Goal: Task Accomplishment & Management: Manage account settings

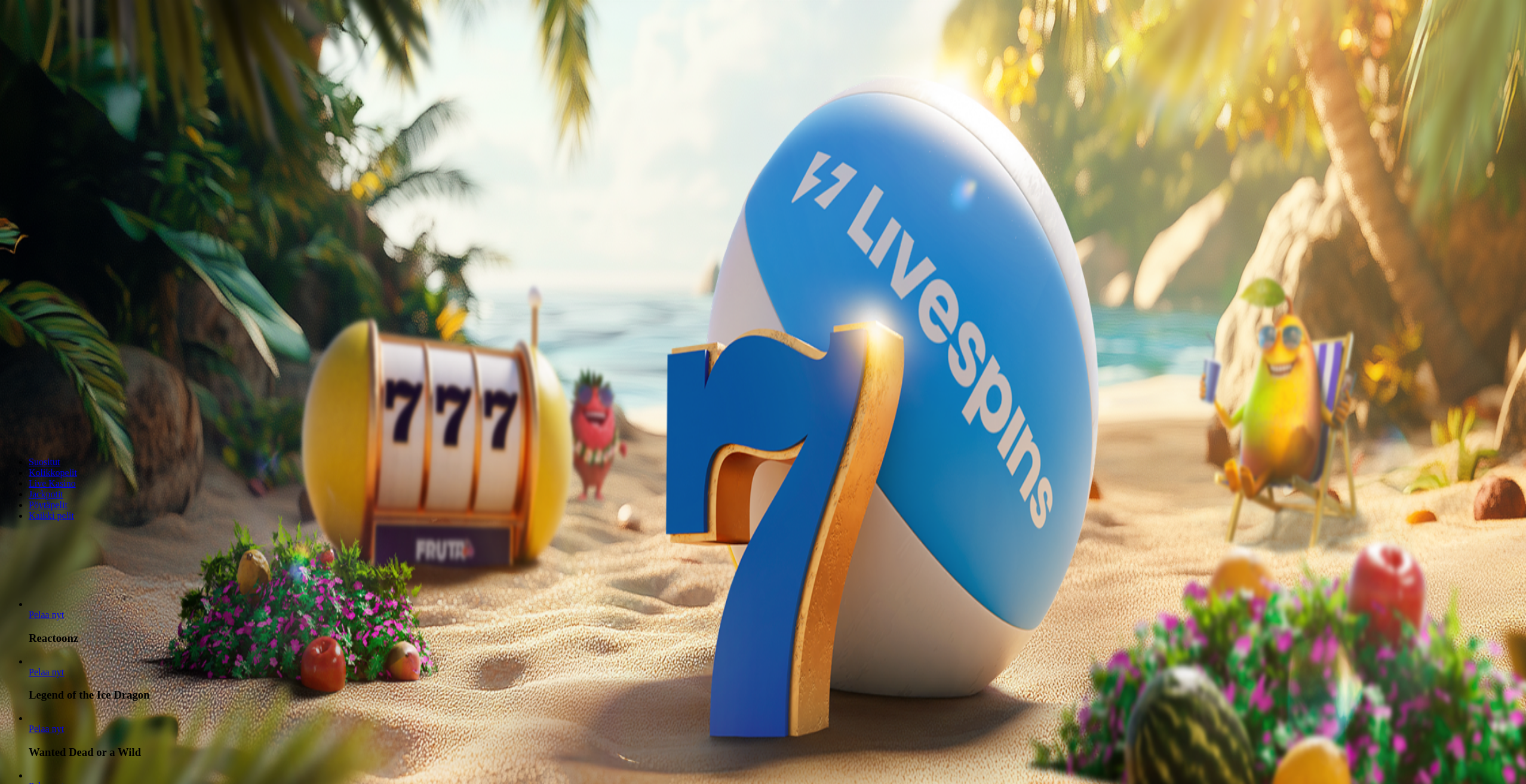
click at [31, 228] on span "menu icon" at bounding box center [31, 228] width 0 height 0
click at [117, 349] on span "Peruuta" at bounding box center [103, 353] width 28 height 9
click at [671, 435] on button "Kyllä" at bounding box center [685, 428] width 27 height 13
click at [332, 230] on div "Tilini" at bounding box center [764, 260] width 1519 height 62
click at [9, 289] on span "close icon" at bounding box center [9, 289] width 0 height 0
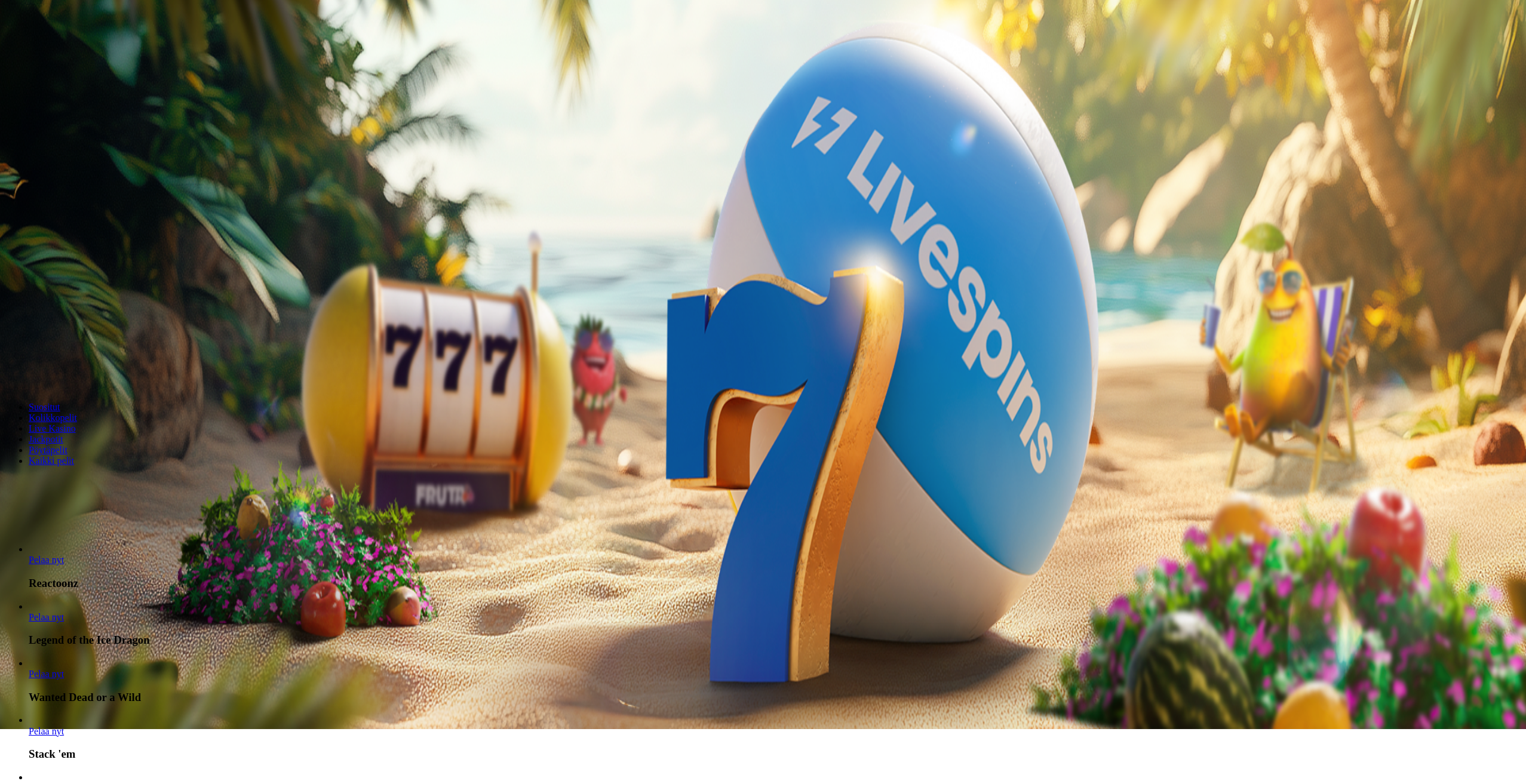
scroll to position [60, 0]
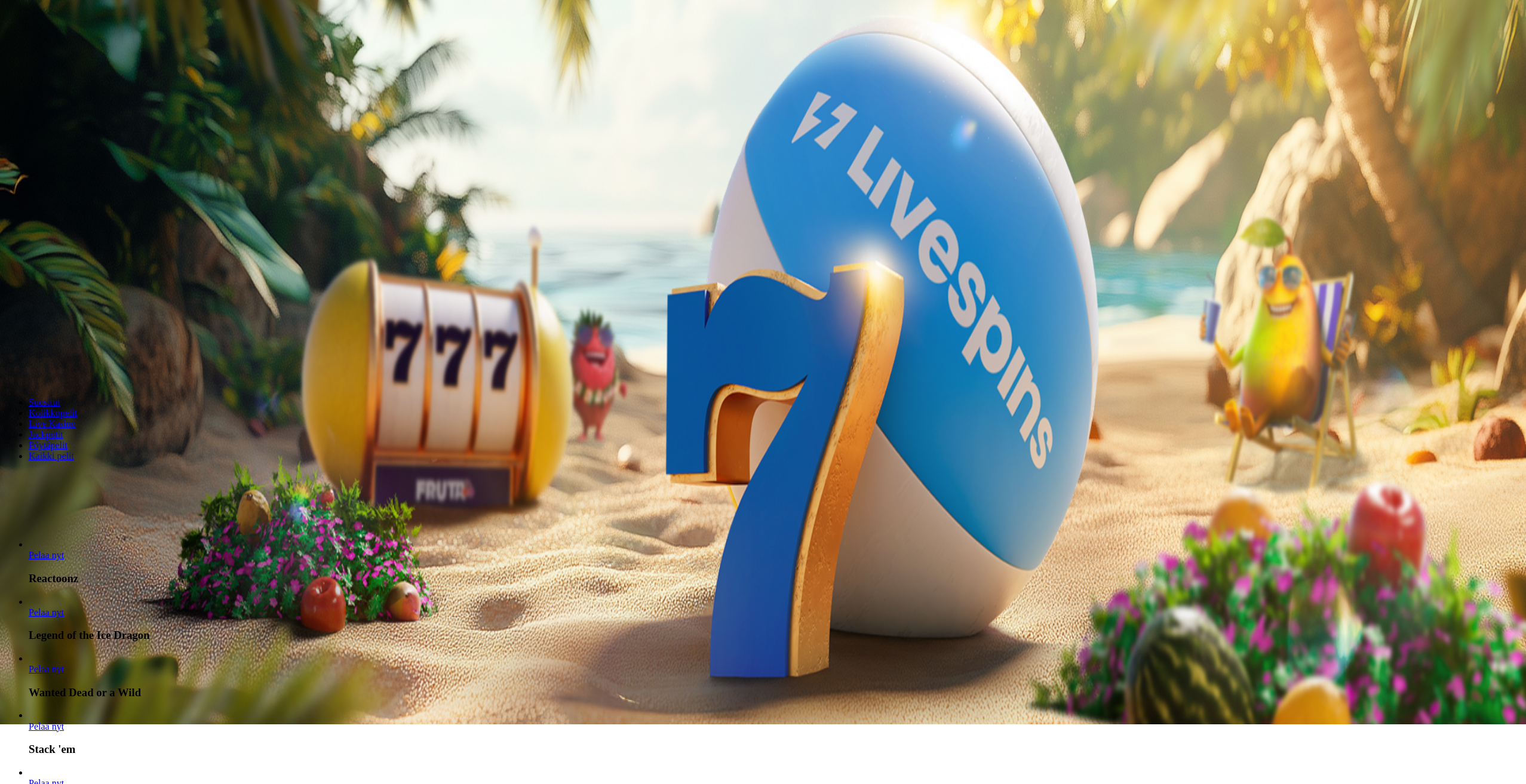
click at [90, 471] on input "Search" at bounding box center [47, 477] width 85 height 12
click at [90, 471] on input "*********" at bounding box center [47, 477] width 85 height 12
type input "**"
click at [64, 663] on link "Pelaa nyt" at bounding box center [46, 668] width 36 height 10
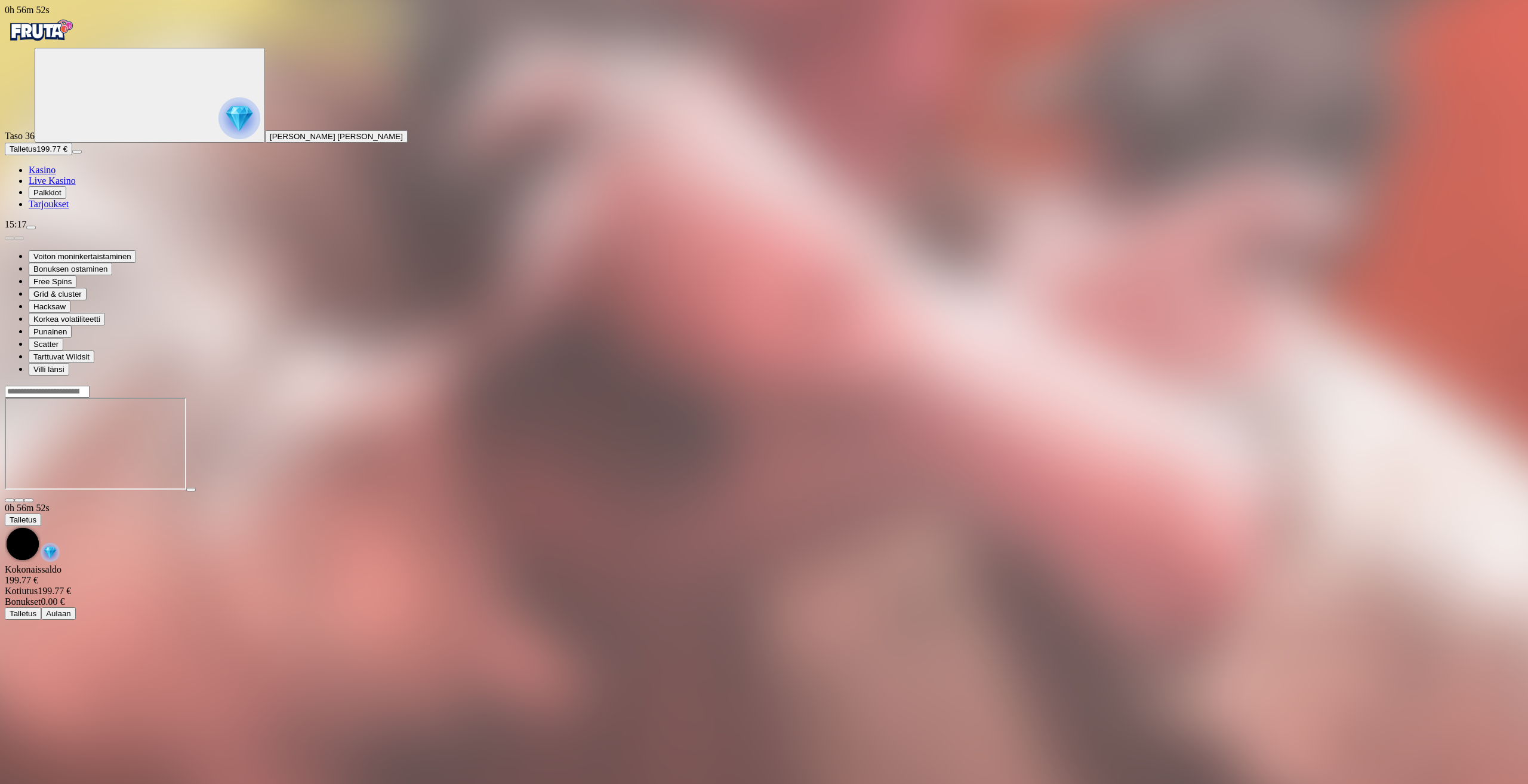
click at [90, 386] on input "Search" at bounding box center [47, 392] width 85 height 12
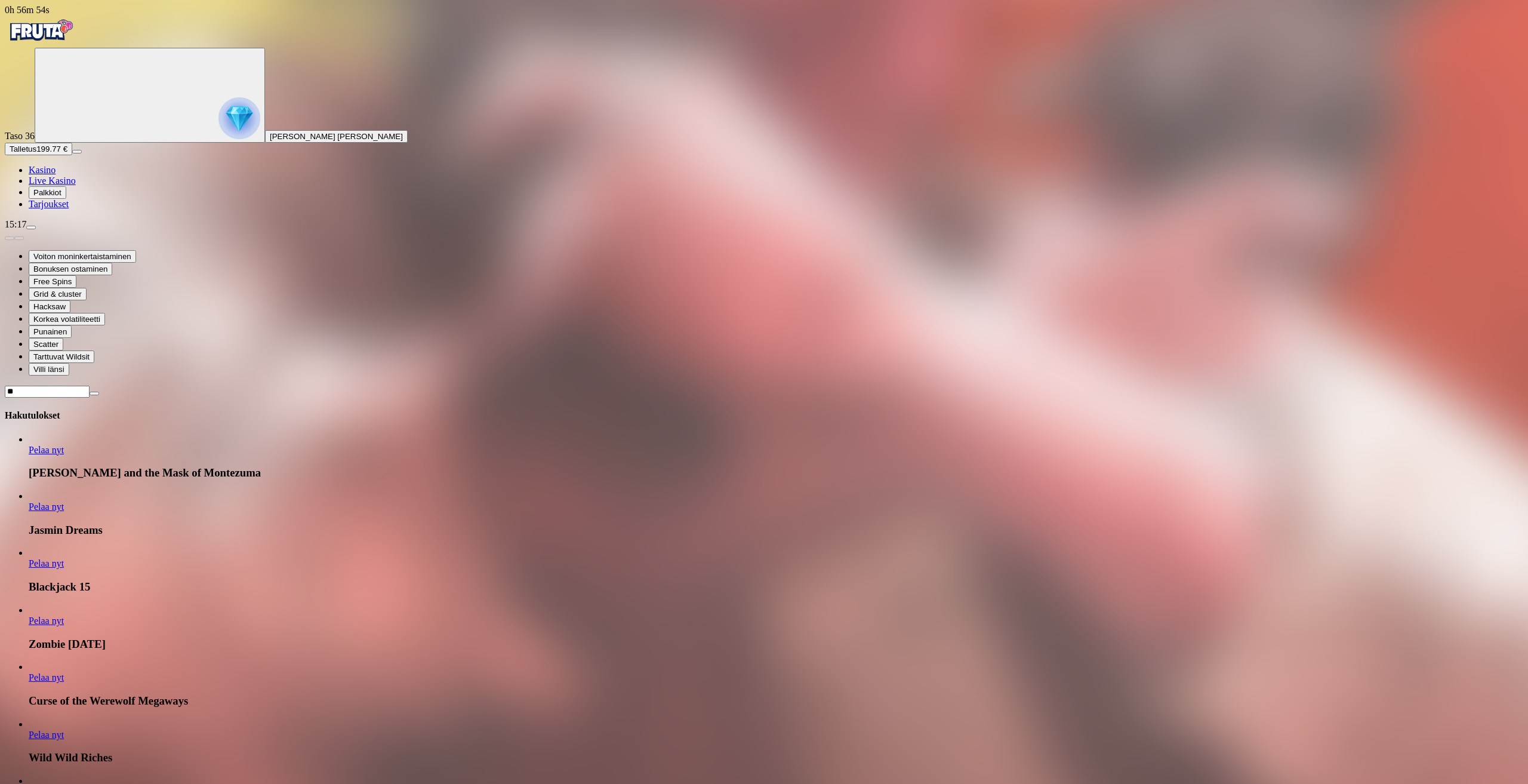
type input "*"
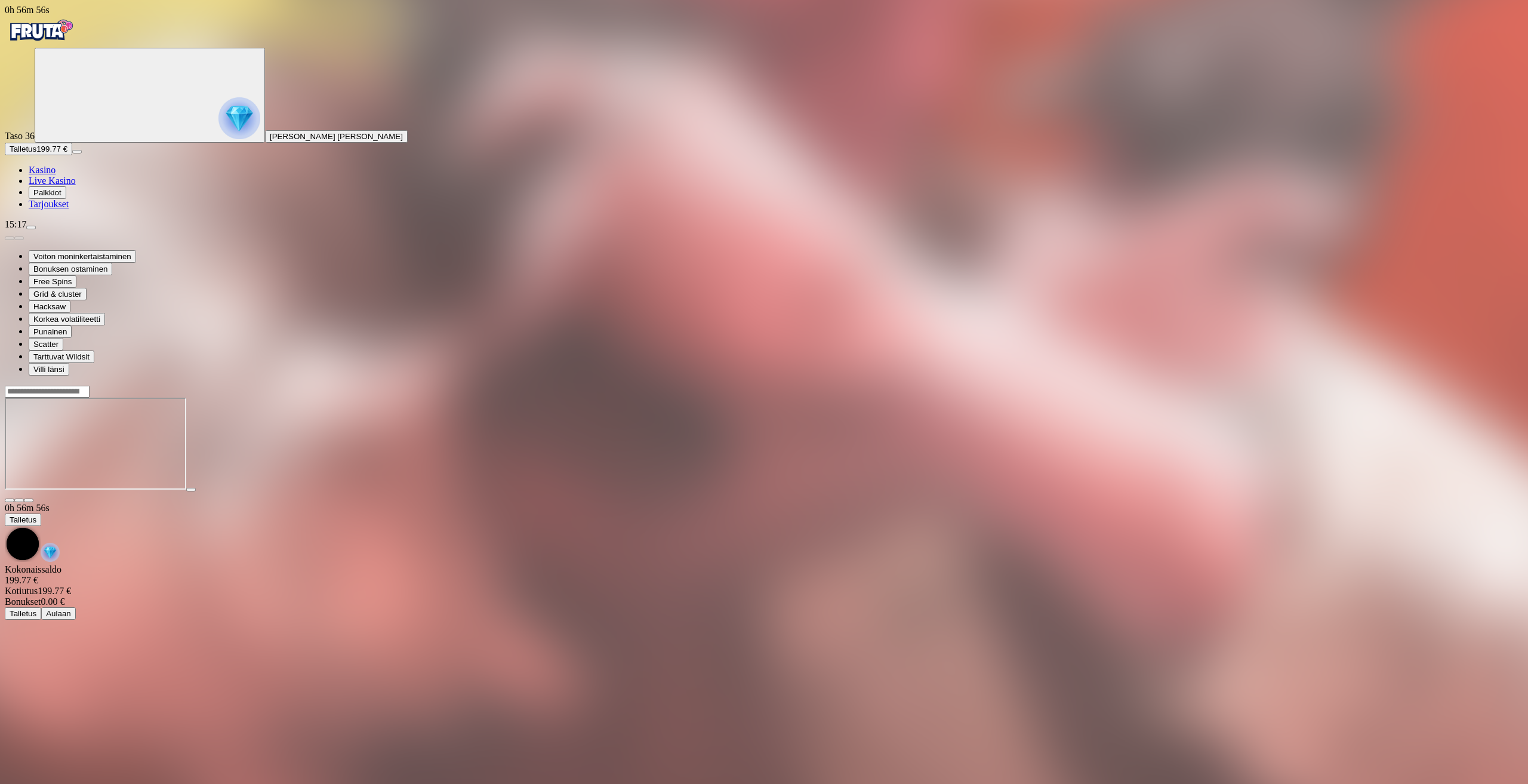
click at [1484, 385] on div at bounding box center [764, 444] width 1519 height 118
click at [9, 500] on span "close icon" at bounding box center [9, 500] width 0 height 0
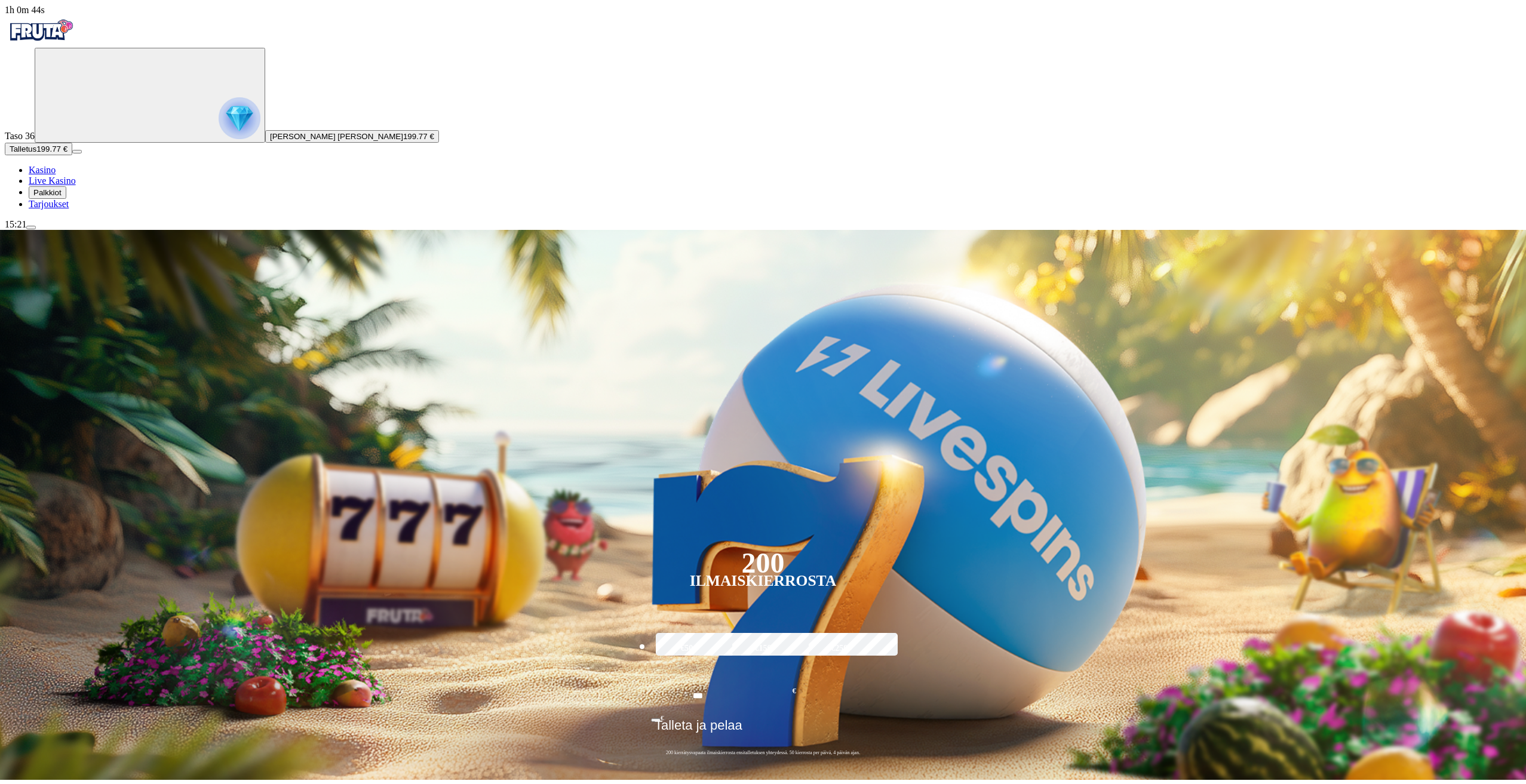
type input "*****"
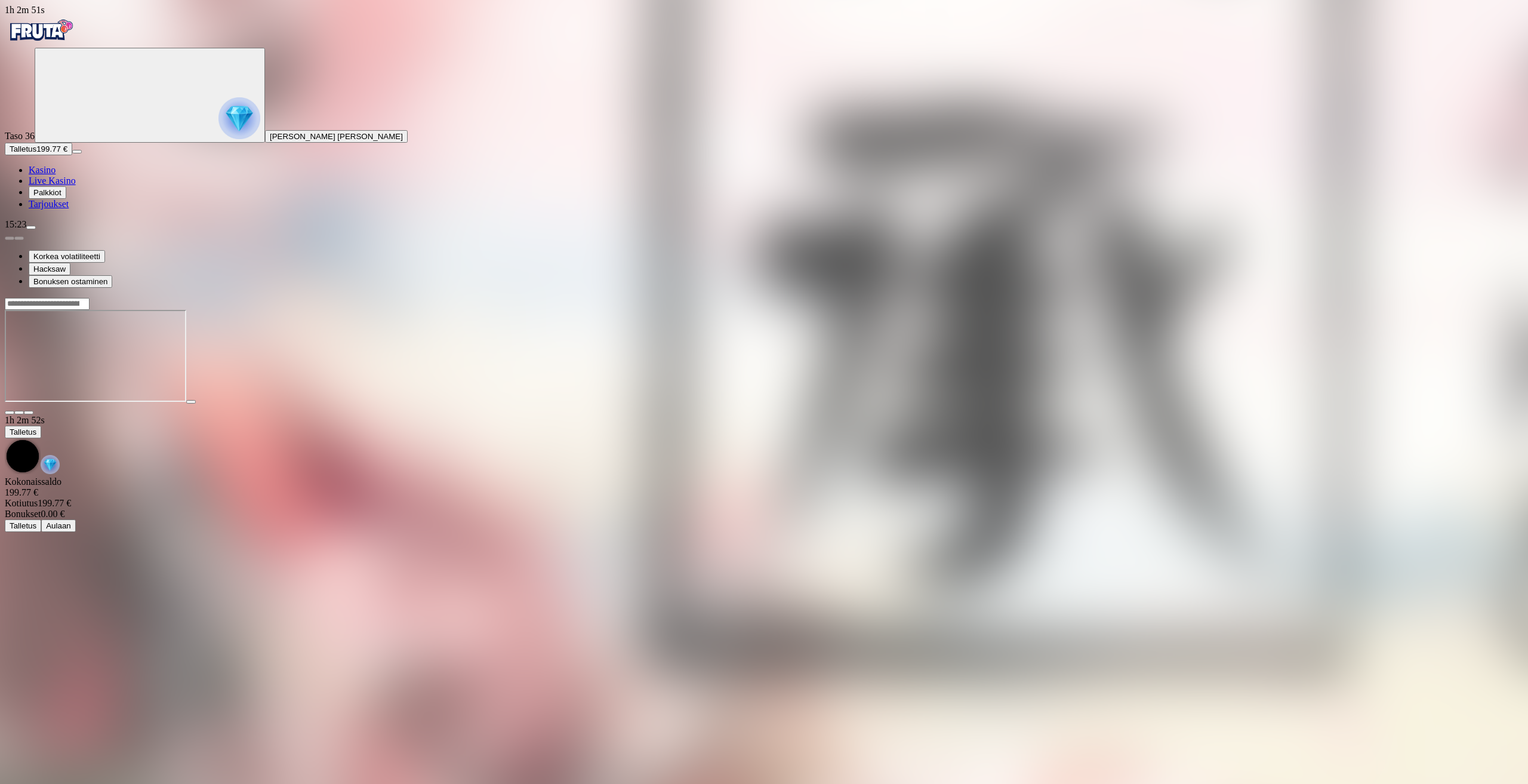
drag, startPoint x: 101, startPoint y: 768, endPoint x: 107, endPoint y: 759, distance: 10.8
click at [35, 229] on button "menu" at bounding box center [31, 227] width 9 height 3
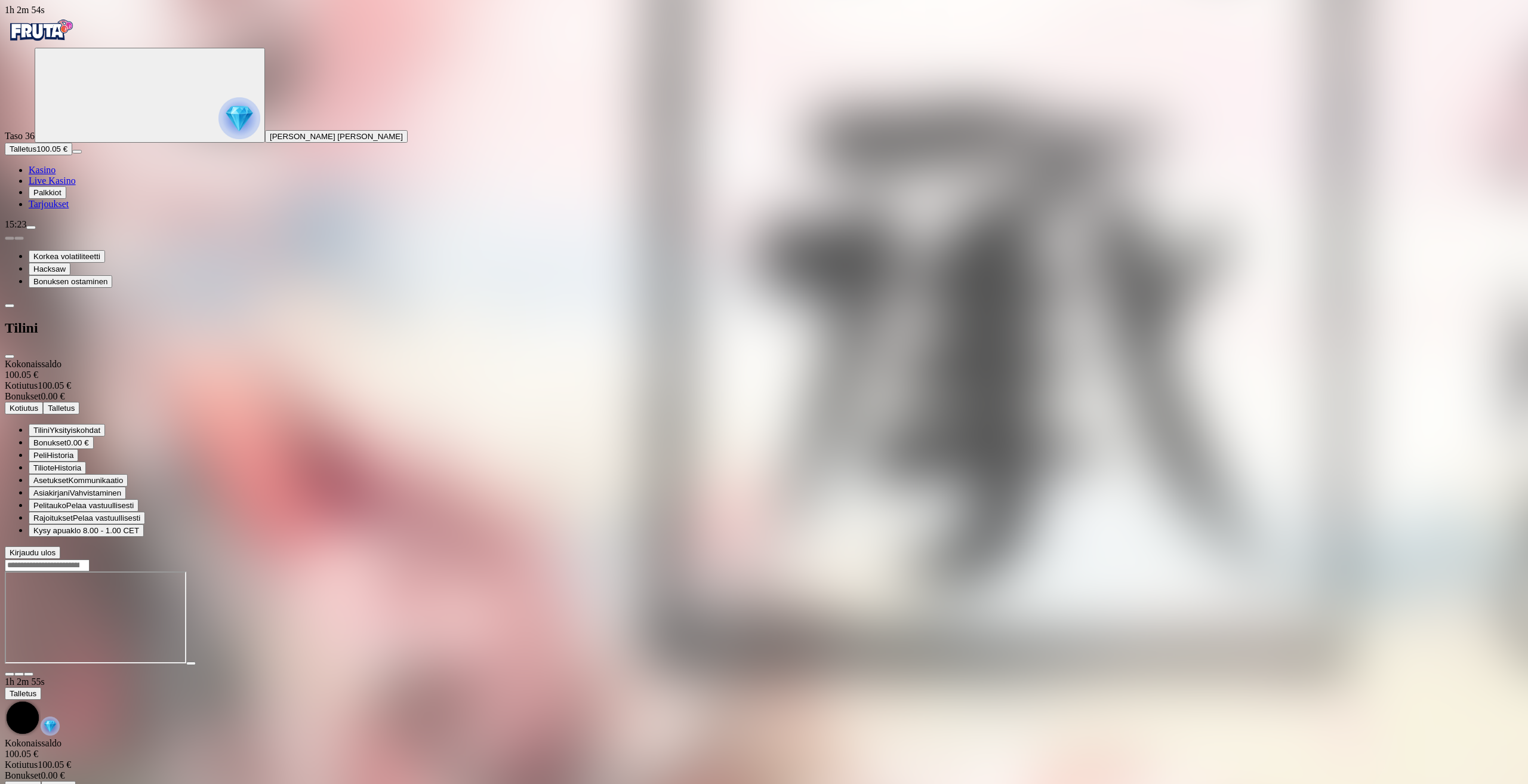
click at [43, 402] on button "Kotiutus" at bounding box center [23, 408] width 38 height 13
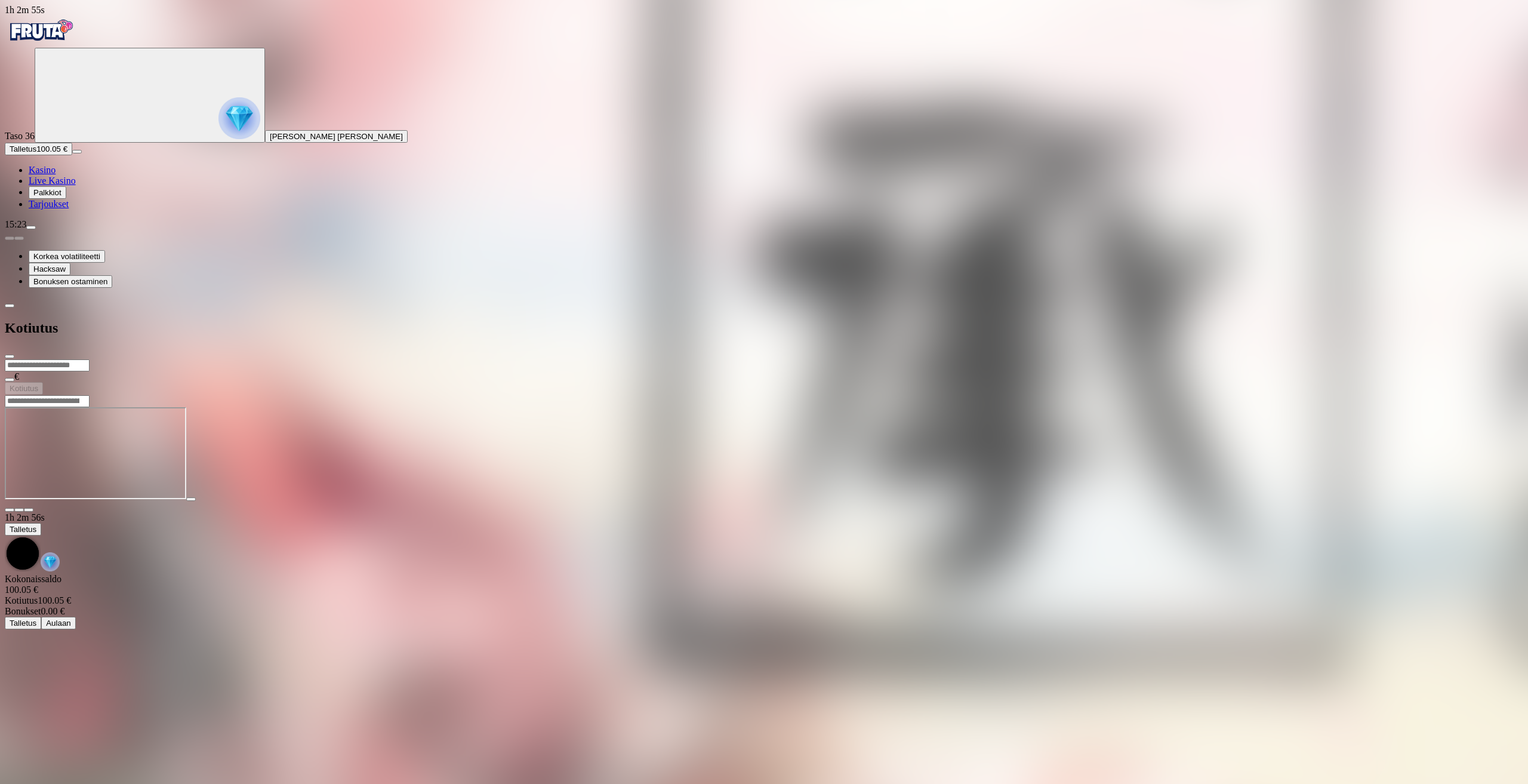
click at [90, 360] on input "number" at bounding box center [47, 366] width 85 height 12
type input "***"
click at [43, 382] on button "Kotiutus" at bounding box center [23, 388] width 38 height 13
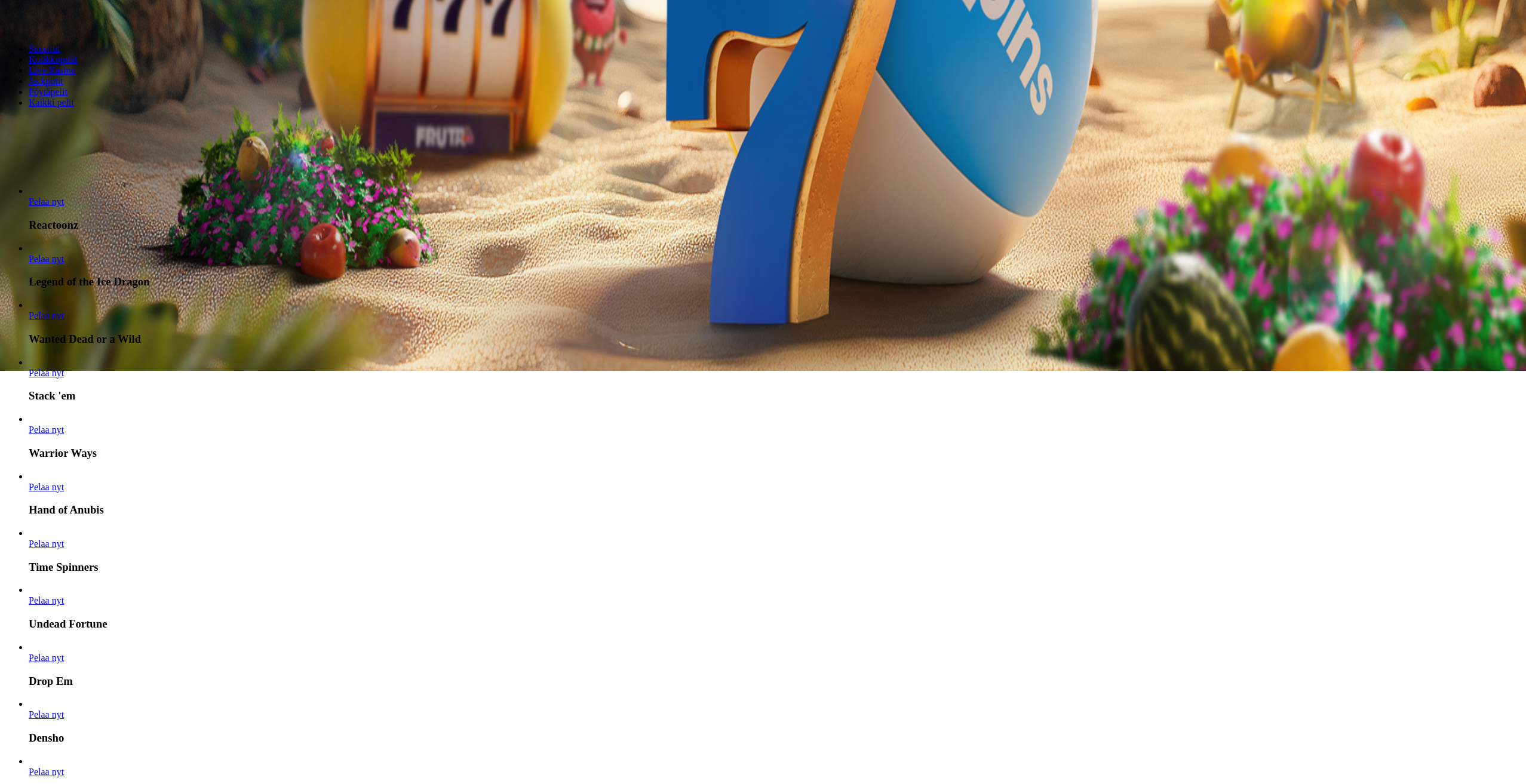
scroll to position [418, 0]
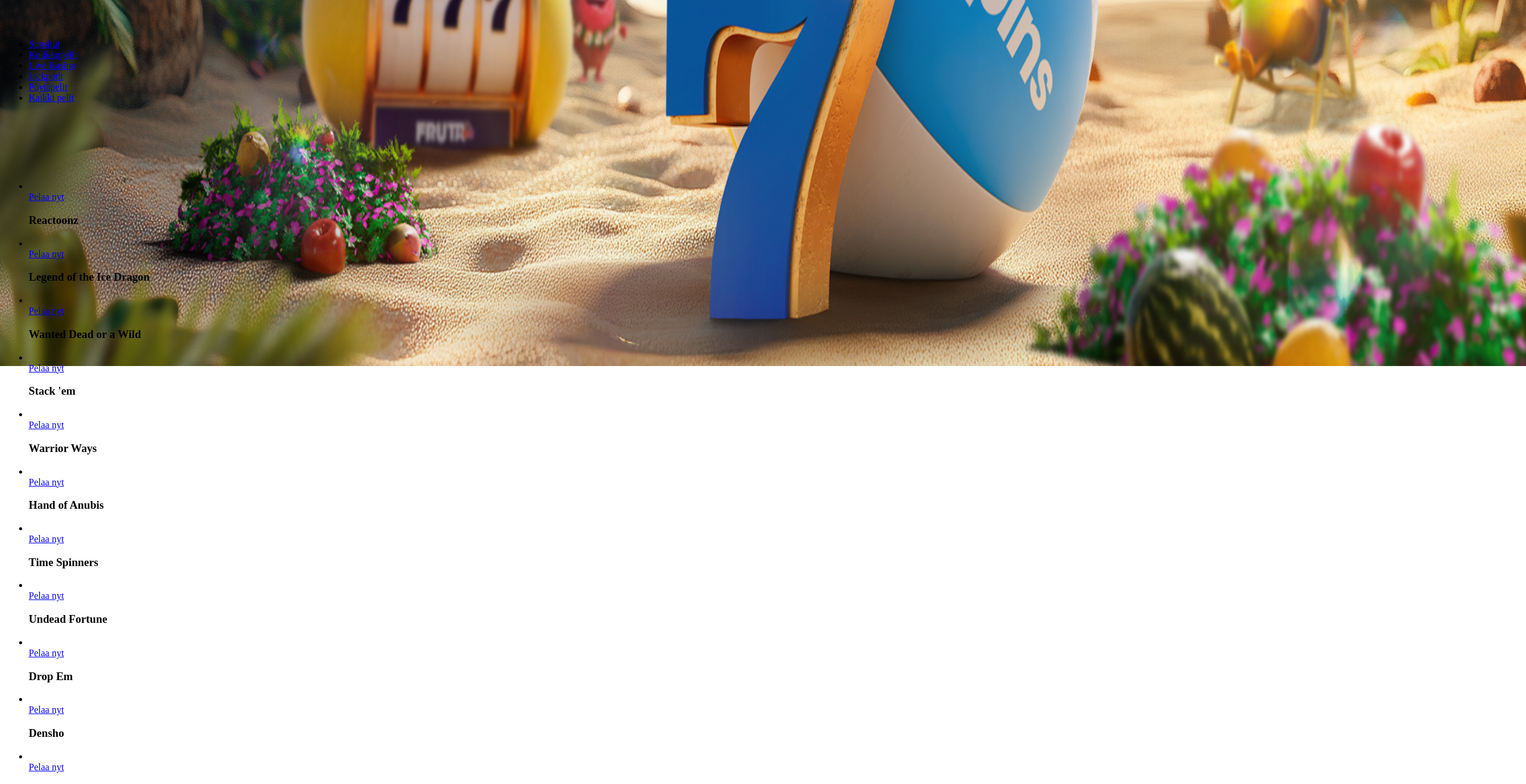
click at [19, 169] on span "chevron-right icon" at bounding box center [19, 169] width 0 height 0
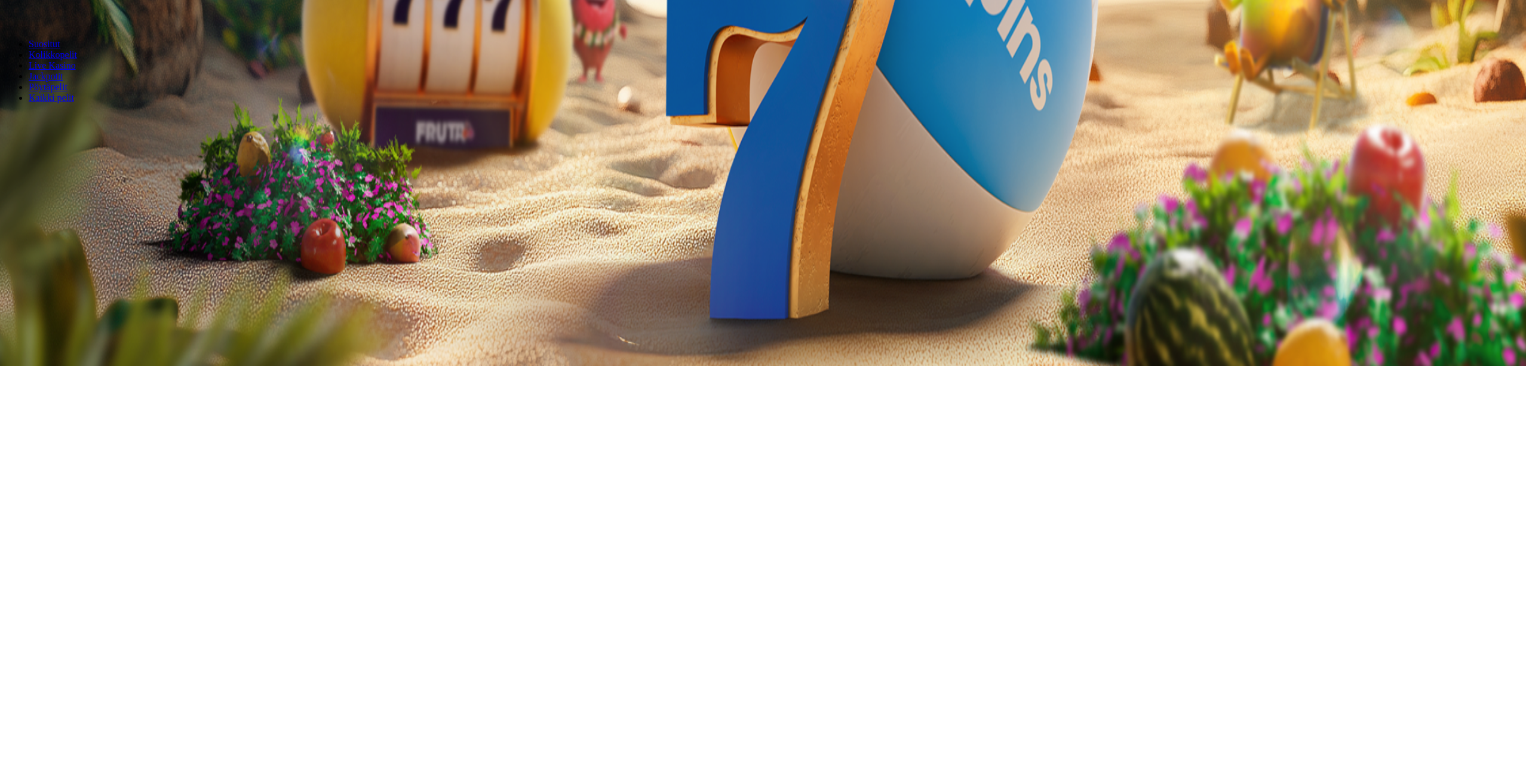
click at [19, 169] on span "chevron-right icon" at bounding box center [19, 169] width 0 height 0
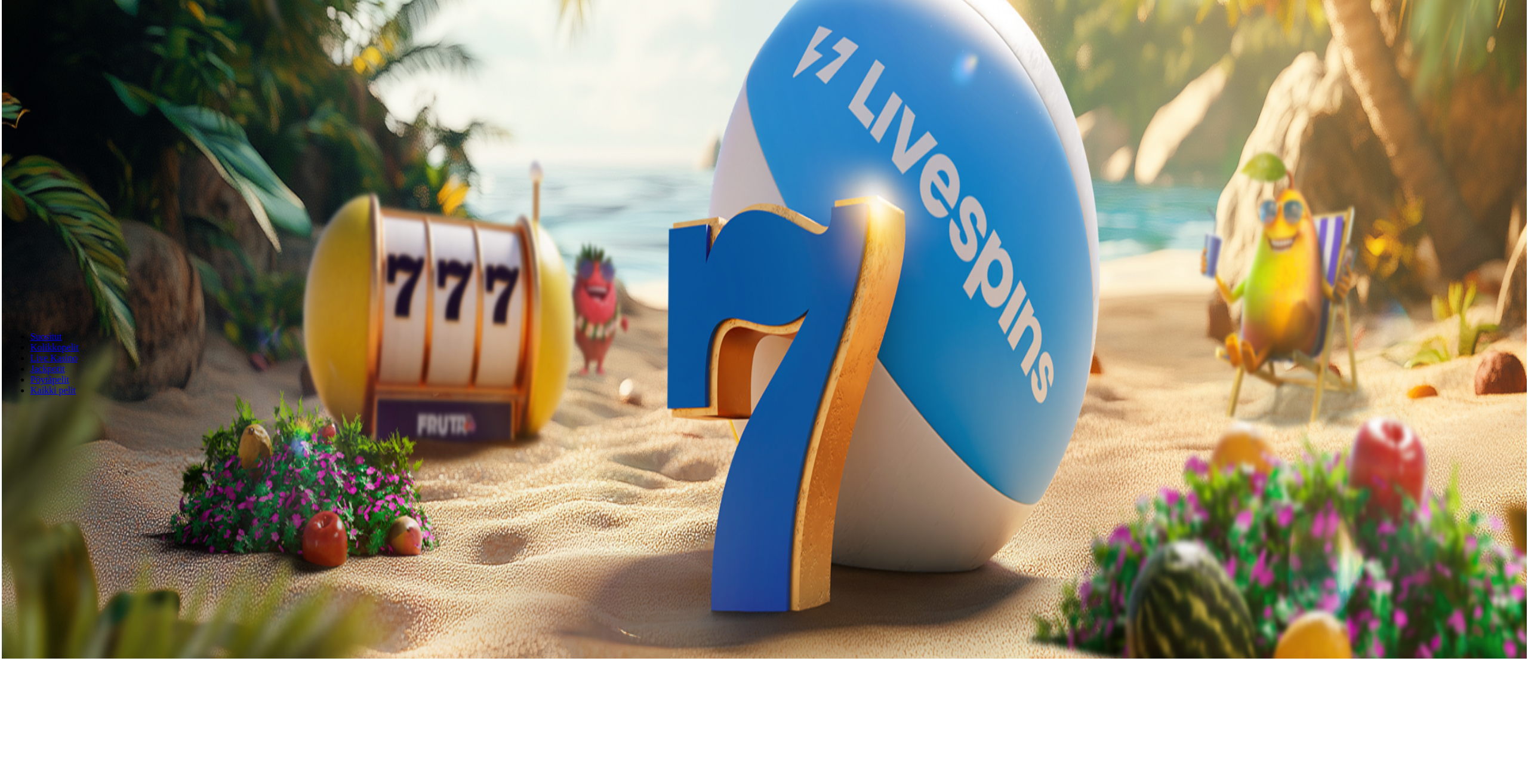
scroll to position [119, 0]
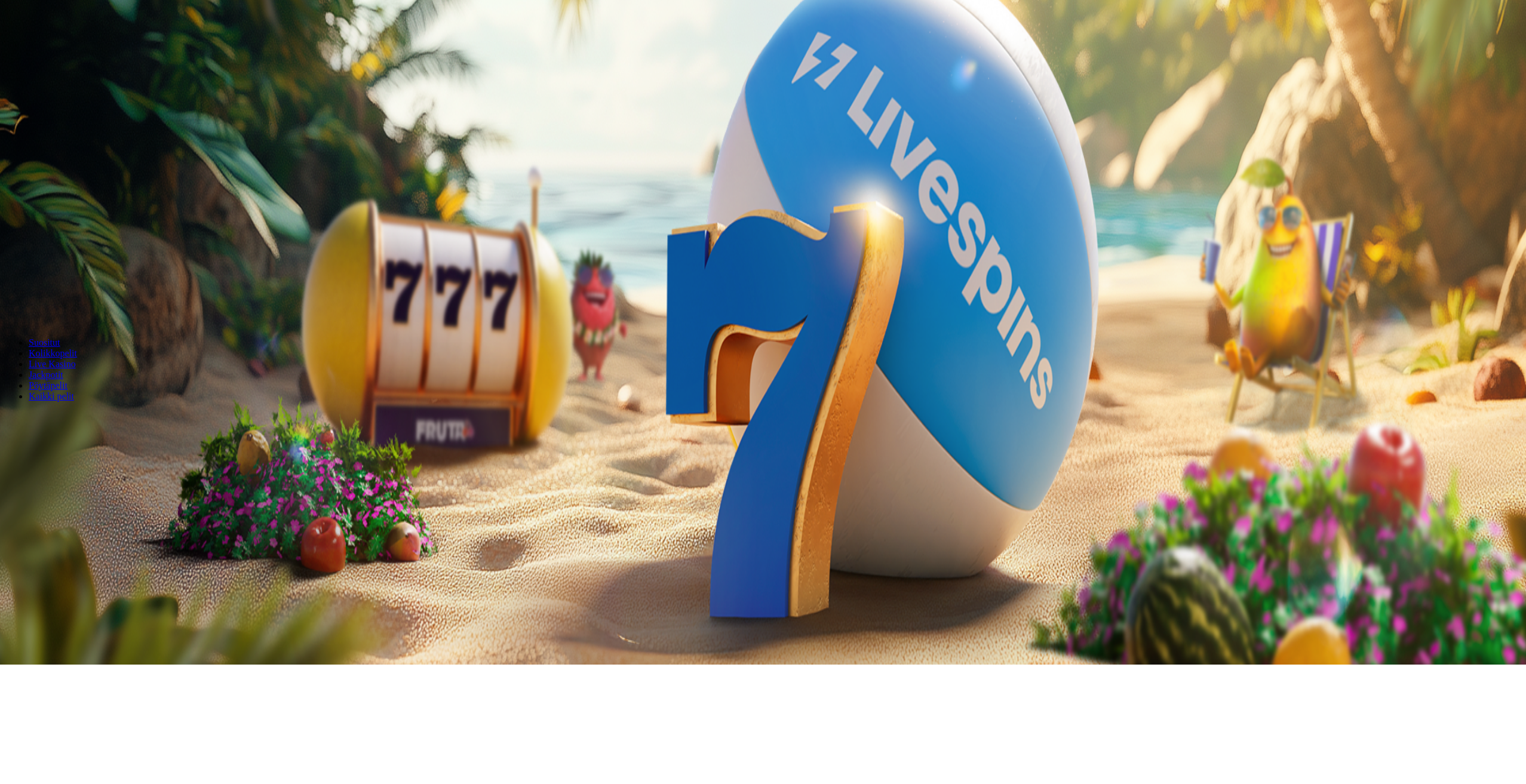
click at [36, 110] on button "menu" at bounding box center [31, 108] width 9 height 3
click at [122, 228] on button "Peruuta" at bounding box center [103, 234] width 38 height 13
click at [671, 315] on button "Kyllä" at bounding box center [685, 309] width 27 height 13
click at [9, 169] on span "close icon" at bounding box center [9, 169] width 0 height 0
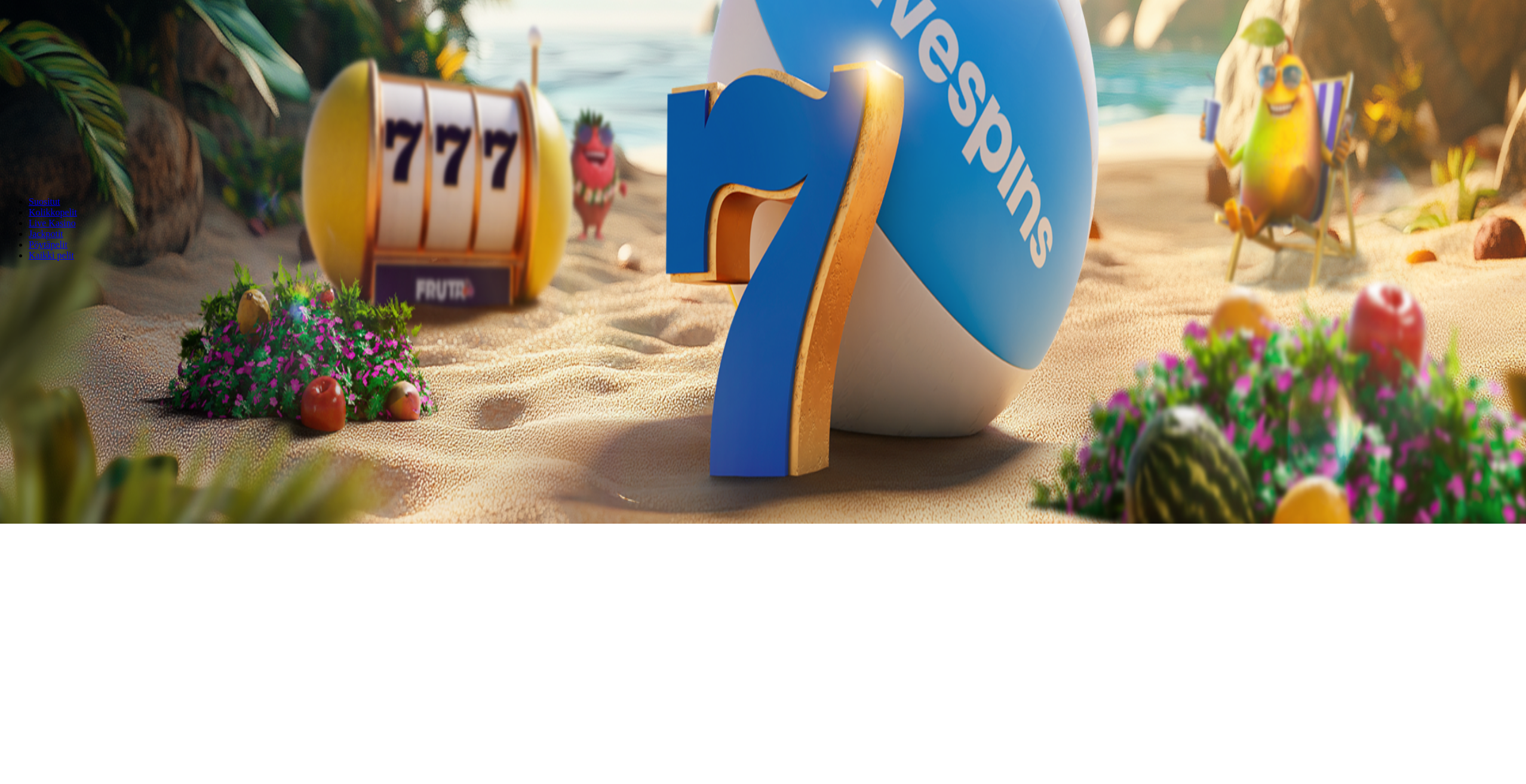
scroll to position [358, 0]
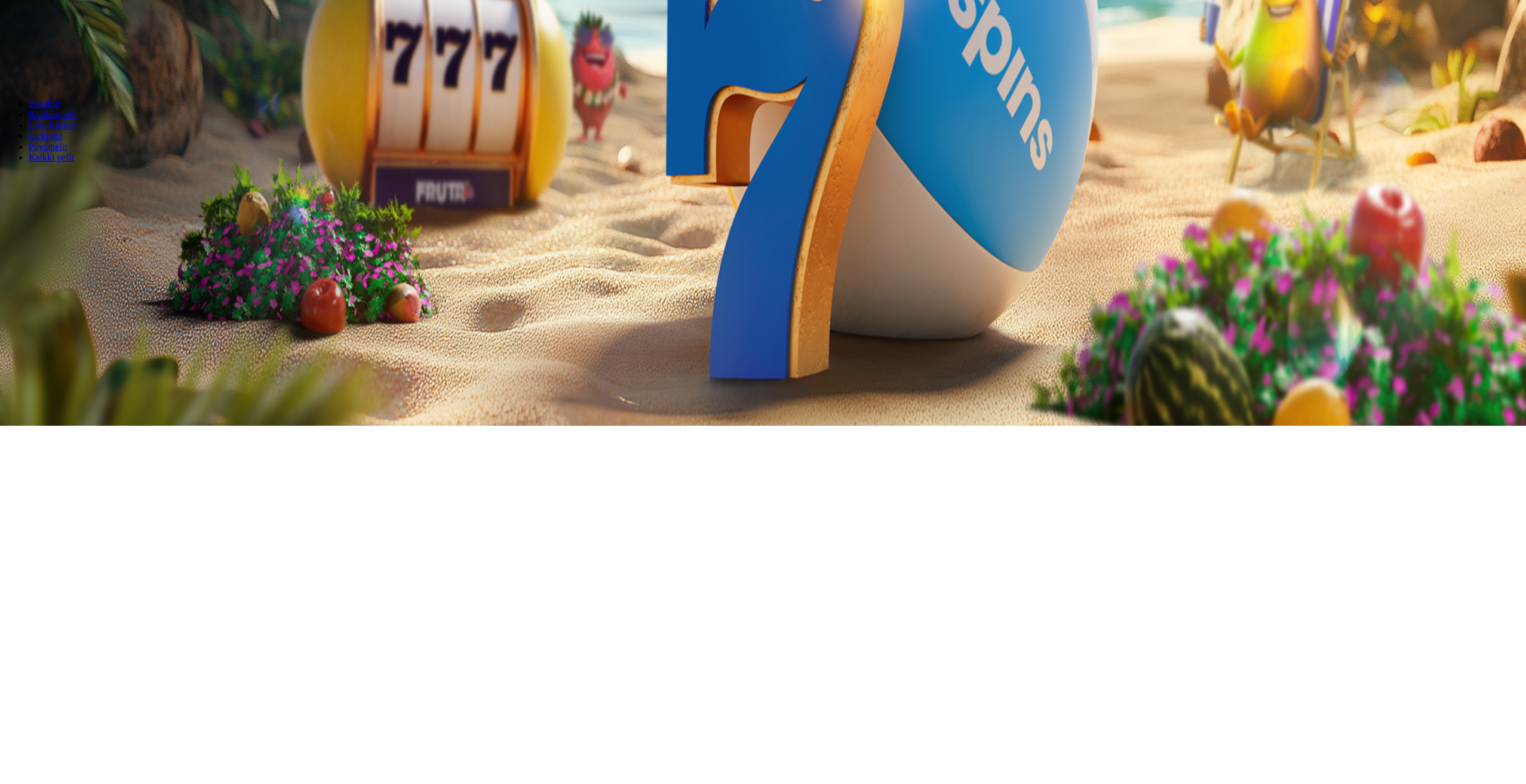
click at [19, 228] on span "chevron-right icon" at bounding box center [19, 228] width 0 height 0
click at [1413, 177] on div "Lobby" at bounding box center [763, 179] width 1517 height 13
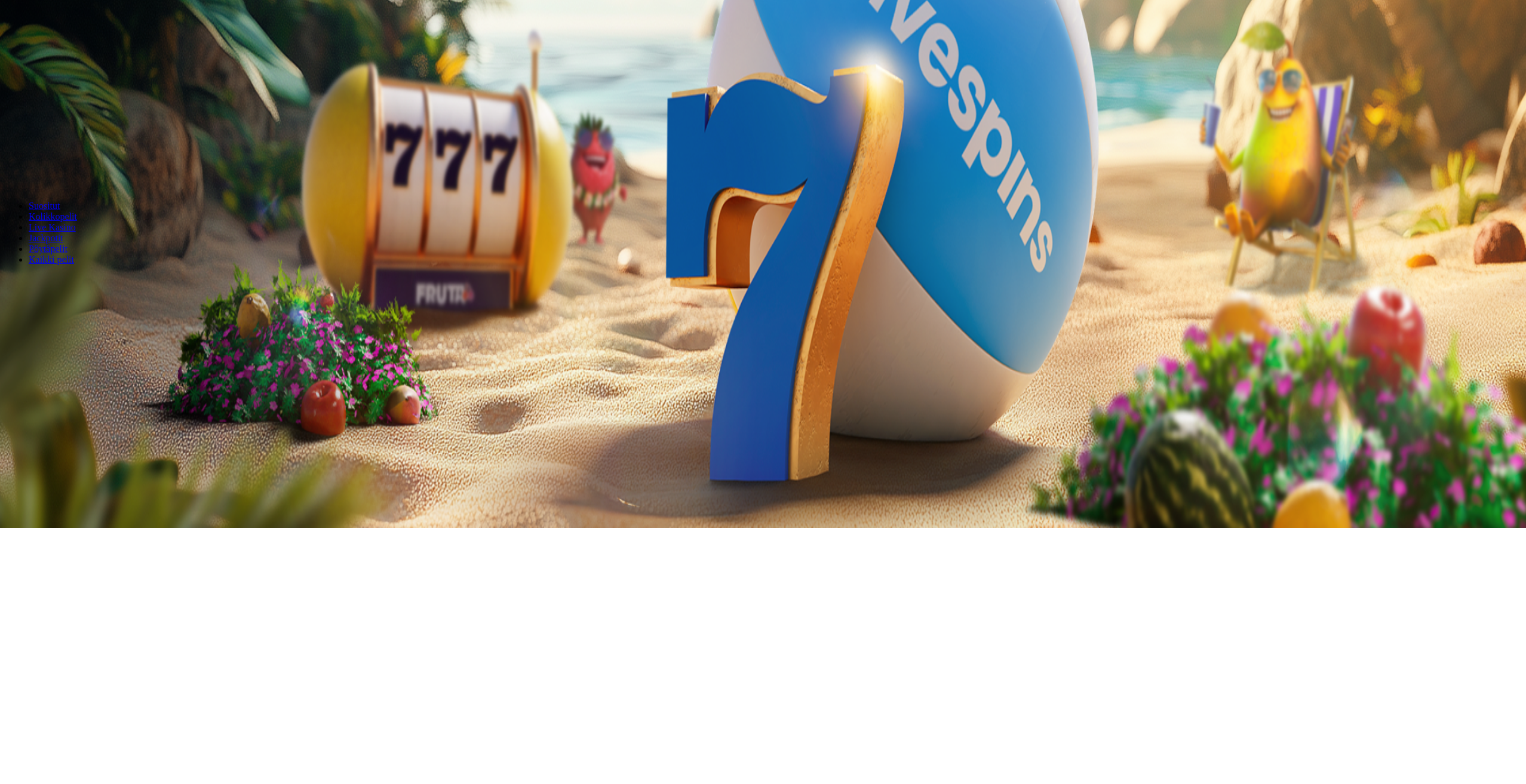
scroll to position [299, 0]
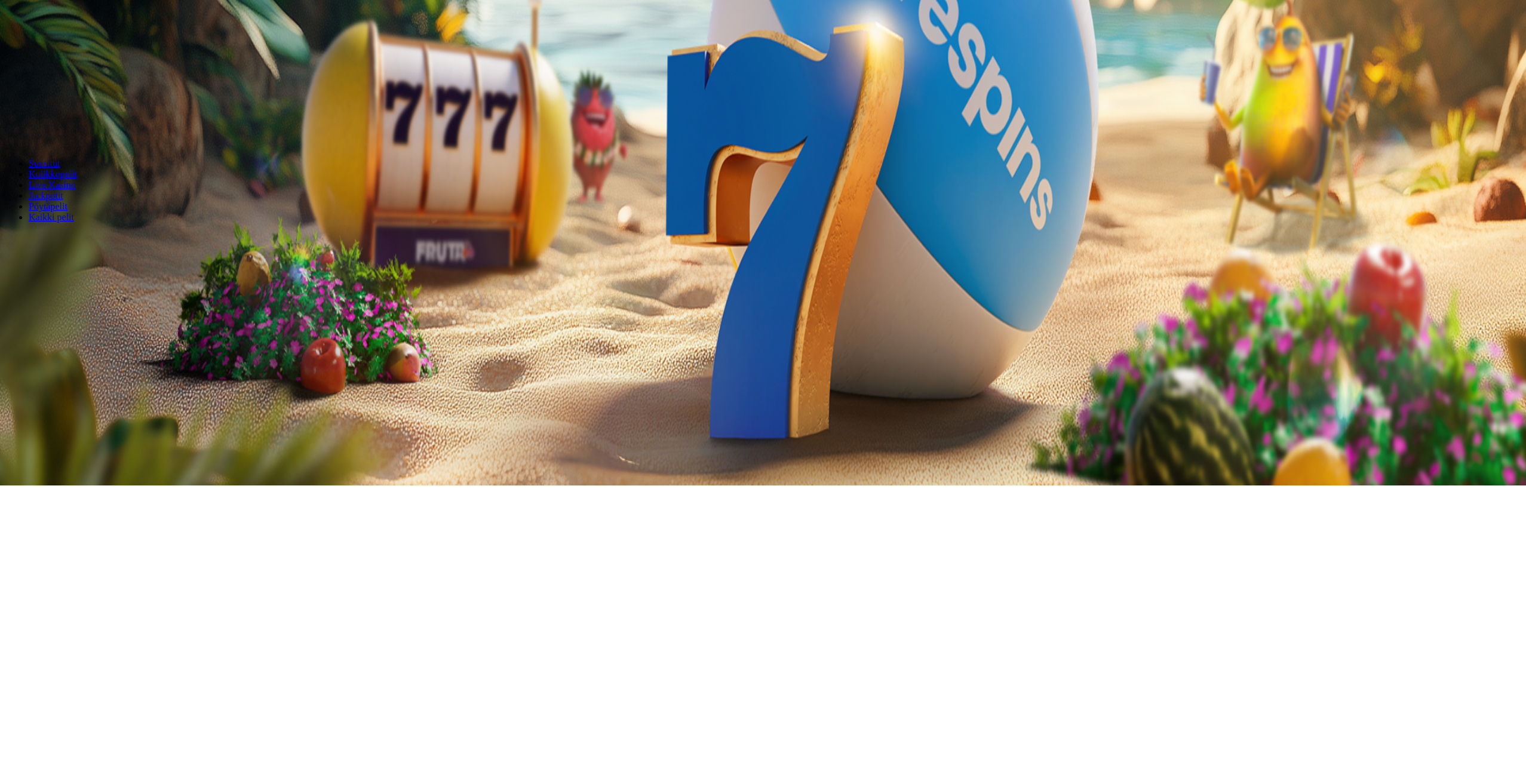
click at [24, 290] on button "next slide" at bounding box center [19, 288] width 9 height 3
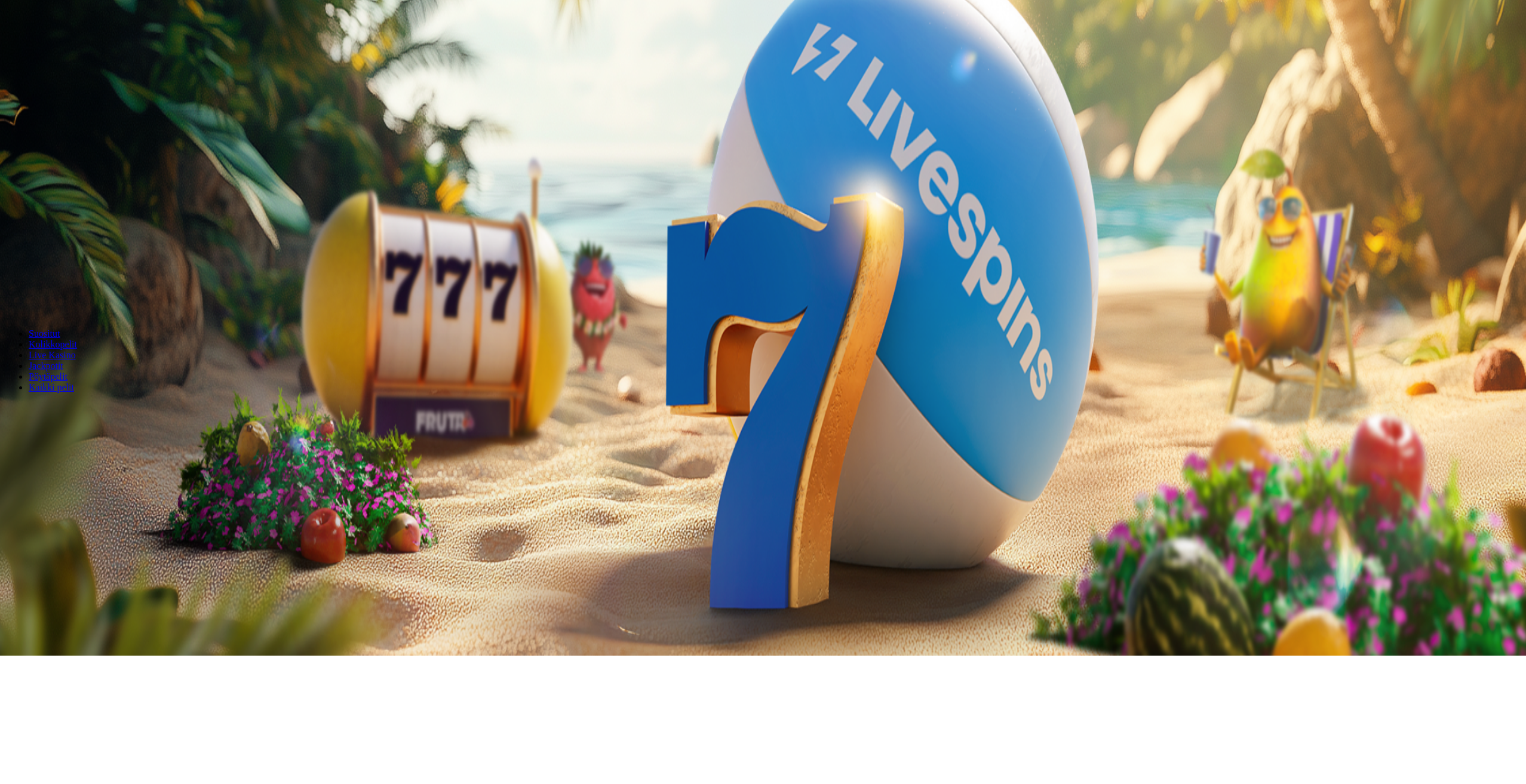
scroll to position [60, 0]
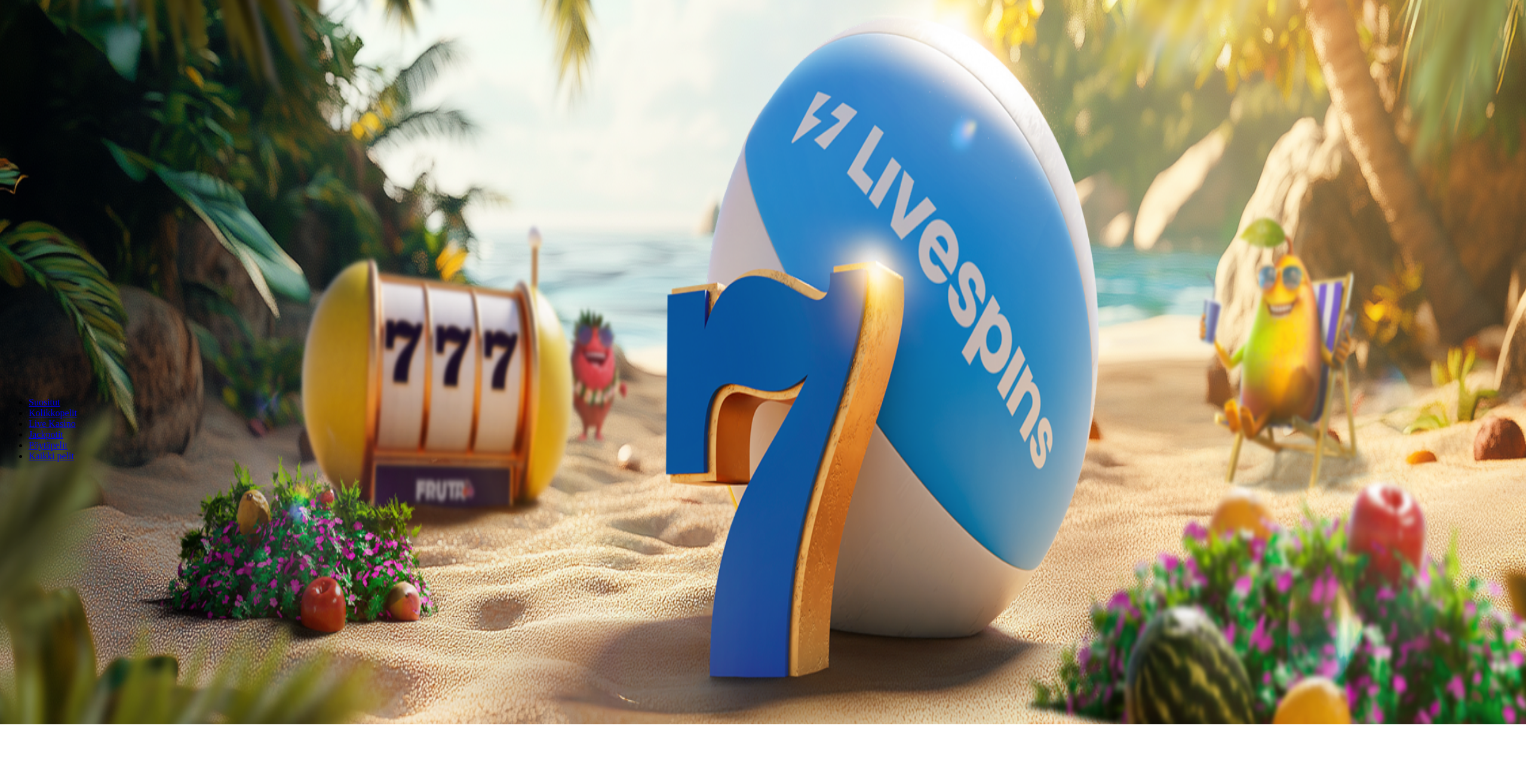
click at [1161, 471] on div "Lobby" at bounding box center [763, 477] width 1517 height 13
click at [90, 471] on input "Search" at bounding box center [47, 477] width 85 height 12
type input "*****"
click at [64, 540] on link "Pelaa nyt" at bounding box center [46, 535] width 36 height 10
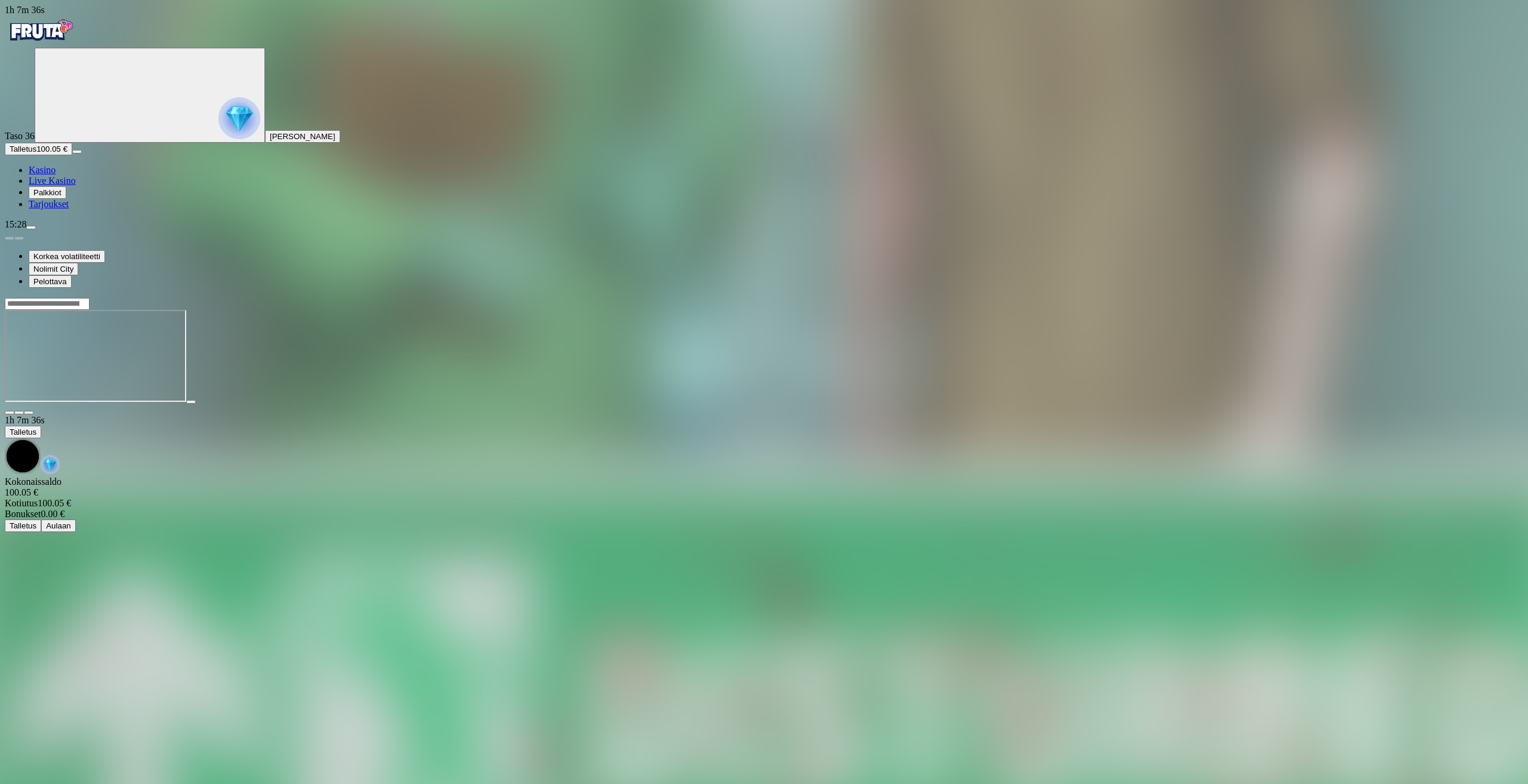
click at [9, 412] on span "close icon" at bounding box center [9, 412] width 0 height 0
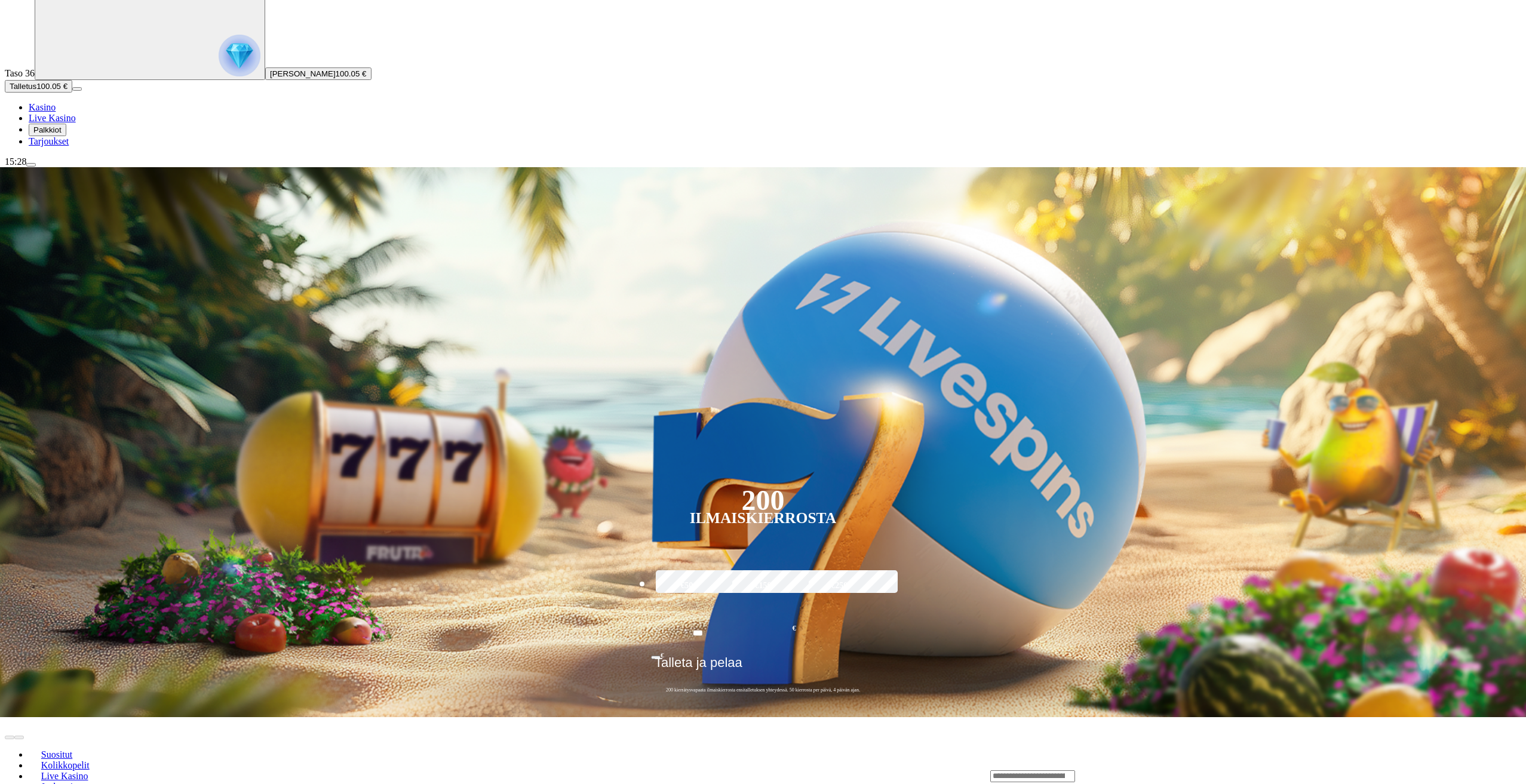
scroll to position [239, 0]
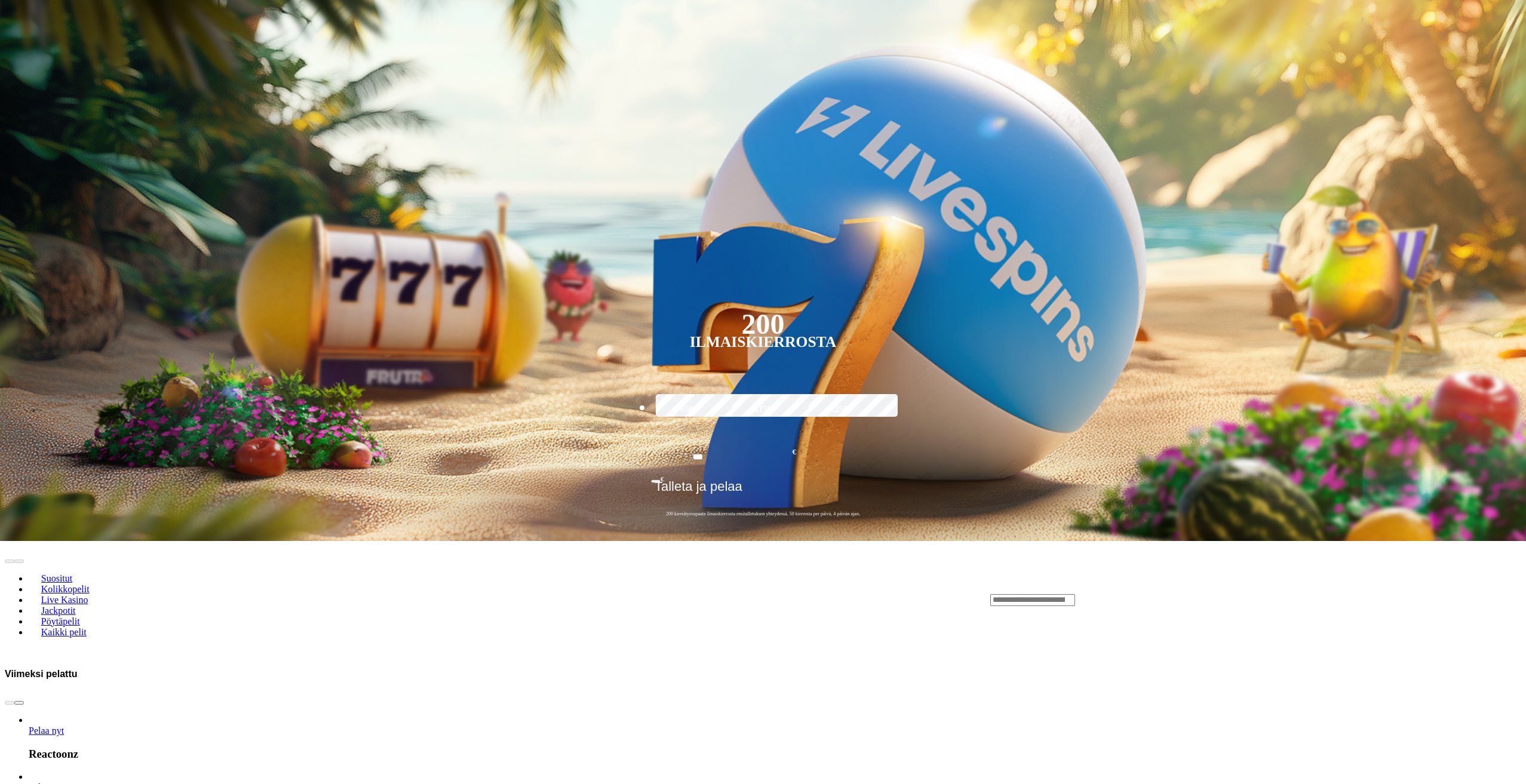
click at [19, 702] on span "chevron-right icon" at bounding box center [19, 702] width 0 height 0
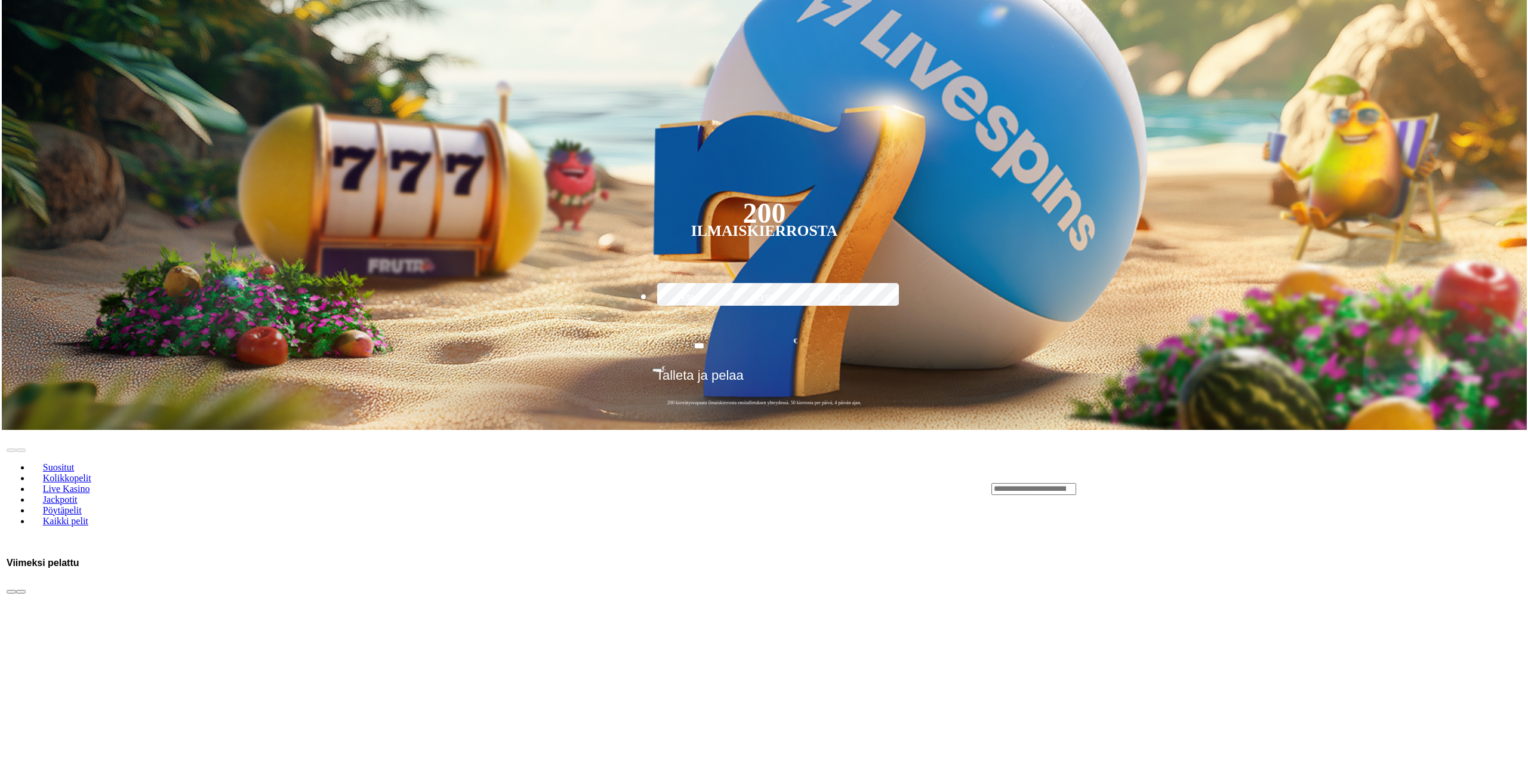
scroll to position [358, 0]
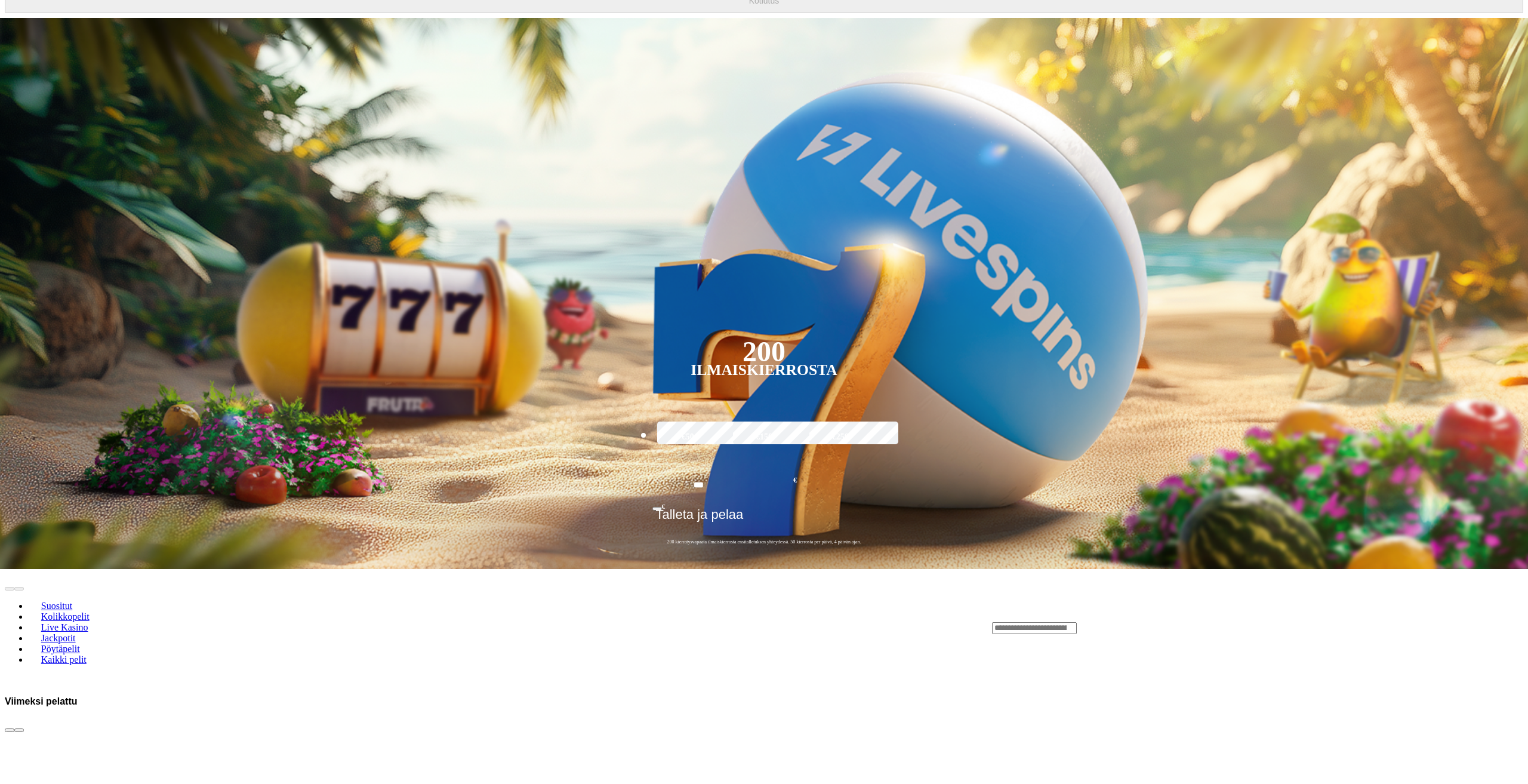
type input "***"
click at [293, 13] on button "Kotiutus" at bounding box center [764, 0] width 1519 height 25
